Goal: Task Accomplishment & Management: Manage account settings

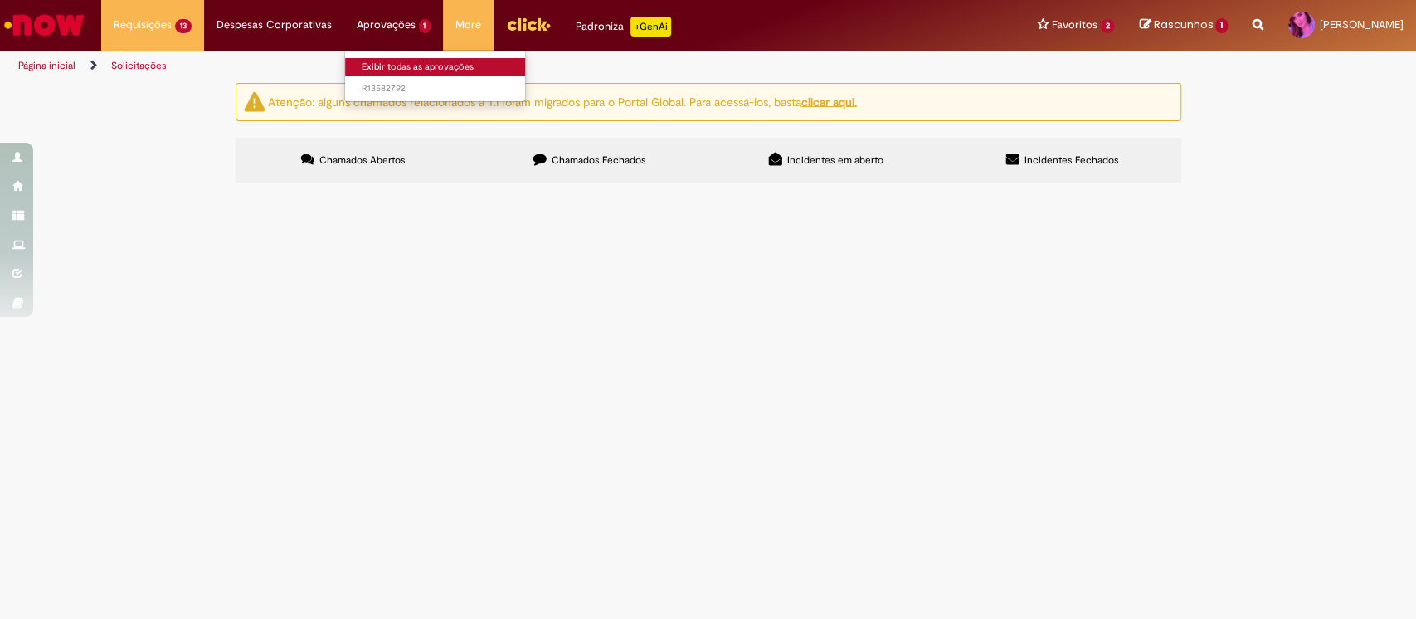
drag, startPoint x: 0, startPoint y: 0, endPoint x: 371, endPoint y: 63, distance: 376.1
click at [371, 63] on link "Exibir todas as aprovações" at bounding box center [436, 67] width 182 height 18
click at [379, 83] on span "R13582792" at bounding box center [436, 88] width 149 height 13
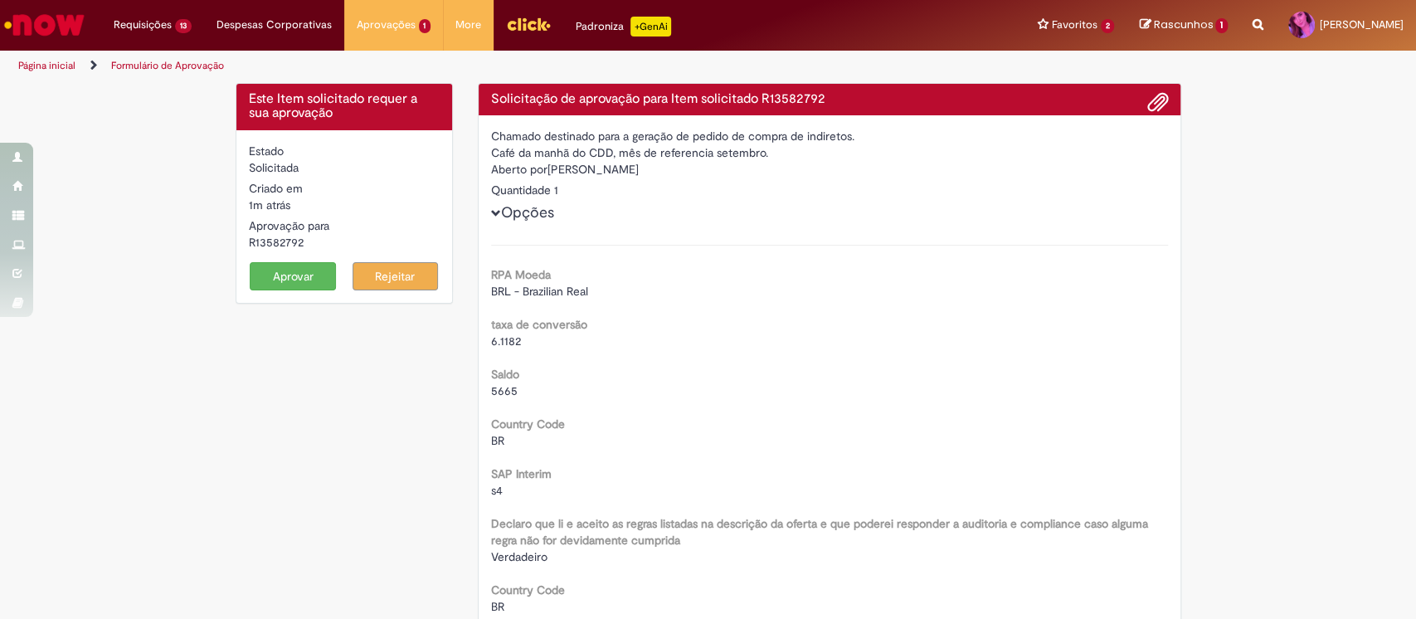
click at [269, 280] on button "Aprovar" at bounding box center [293, 276] width 86 height 28
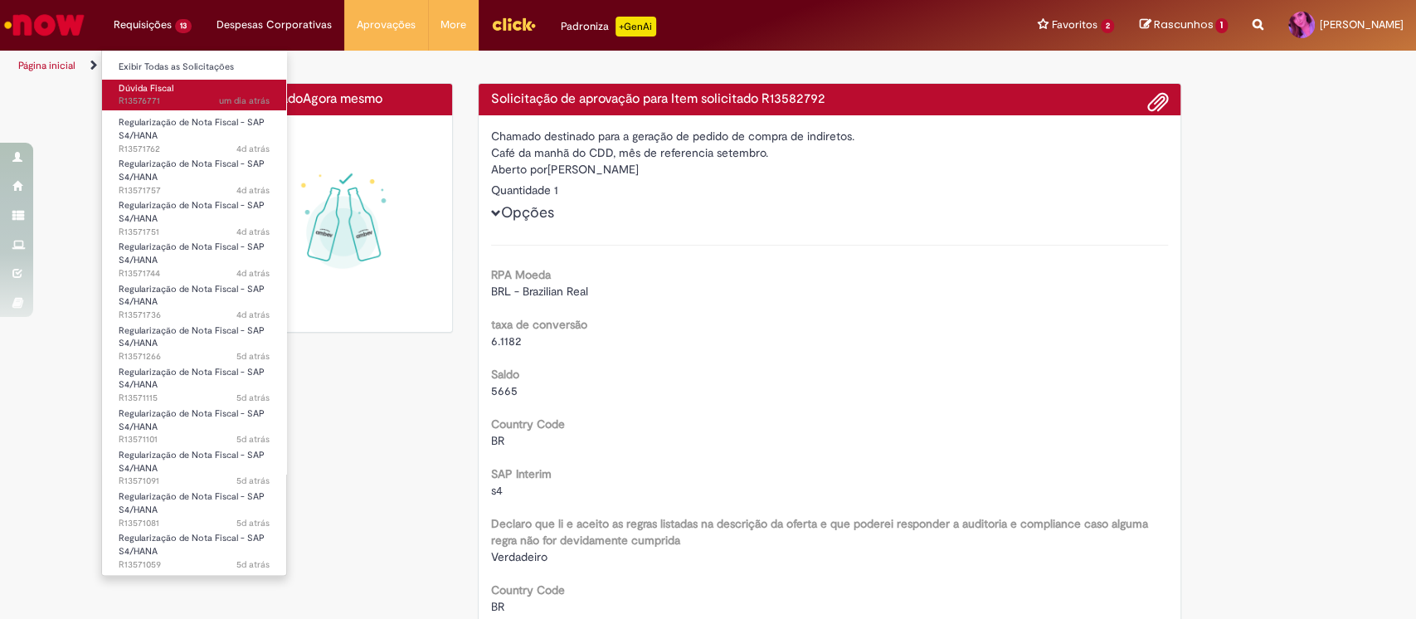
click at [152, 98] on span "um dia atrás um dia atrás R13576771" at bounding box center [194, 101] width 151 height 13
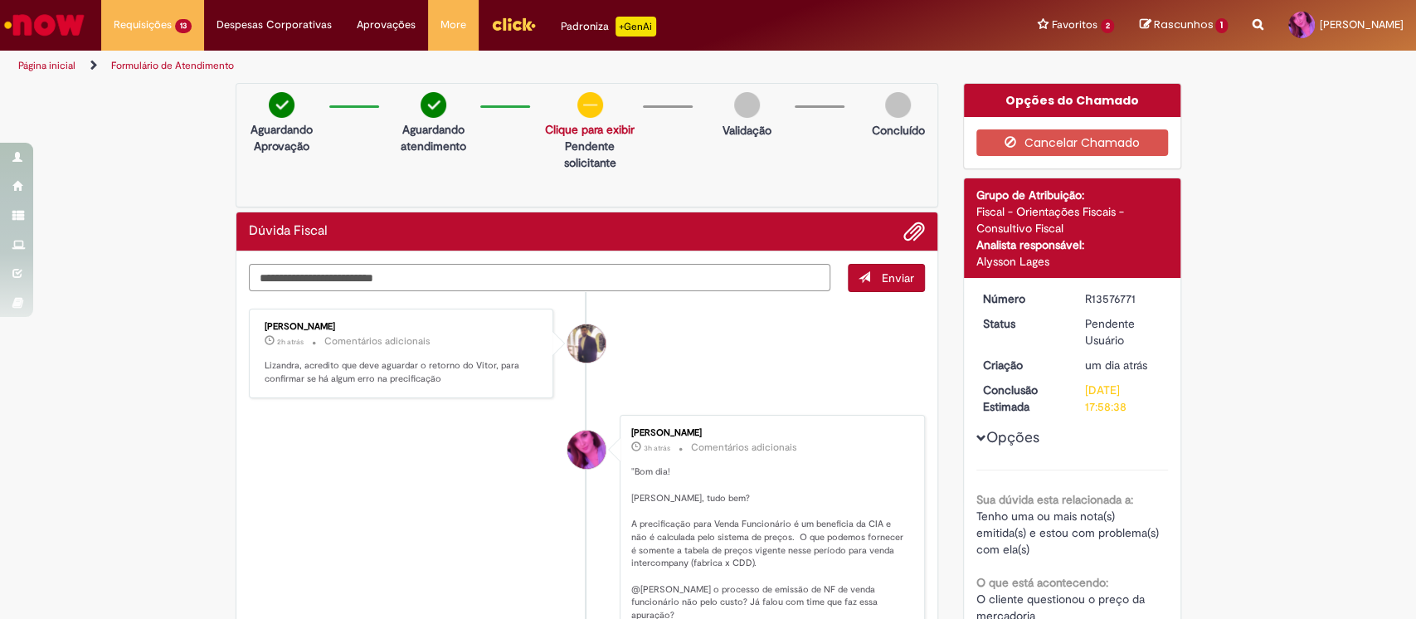
click at [338, 277] on textarea "Digite sua mensagem aqui..." at bounding box center [540, 278] width 582 height 28
click at [325, 270] on textarea "Digite sua mensagem aqui..." at bounding box center [540, 278] width 582 height 28
click at [315, 281] on textarea "Digite sua mensagem aqui..." at bounding box center [540, 278] width 582 height 28
